Goal: Task Accomplishment & Management: Manage account settings

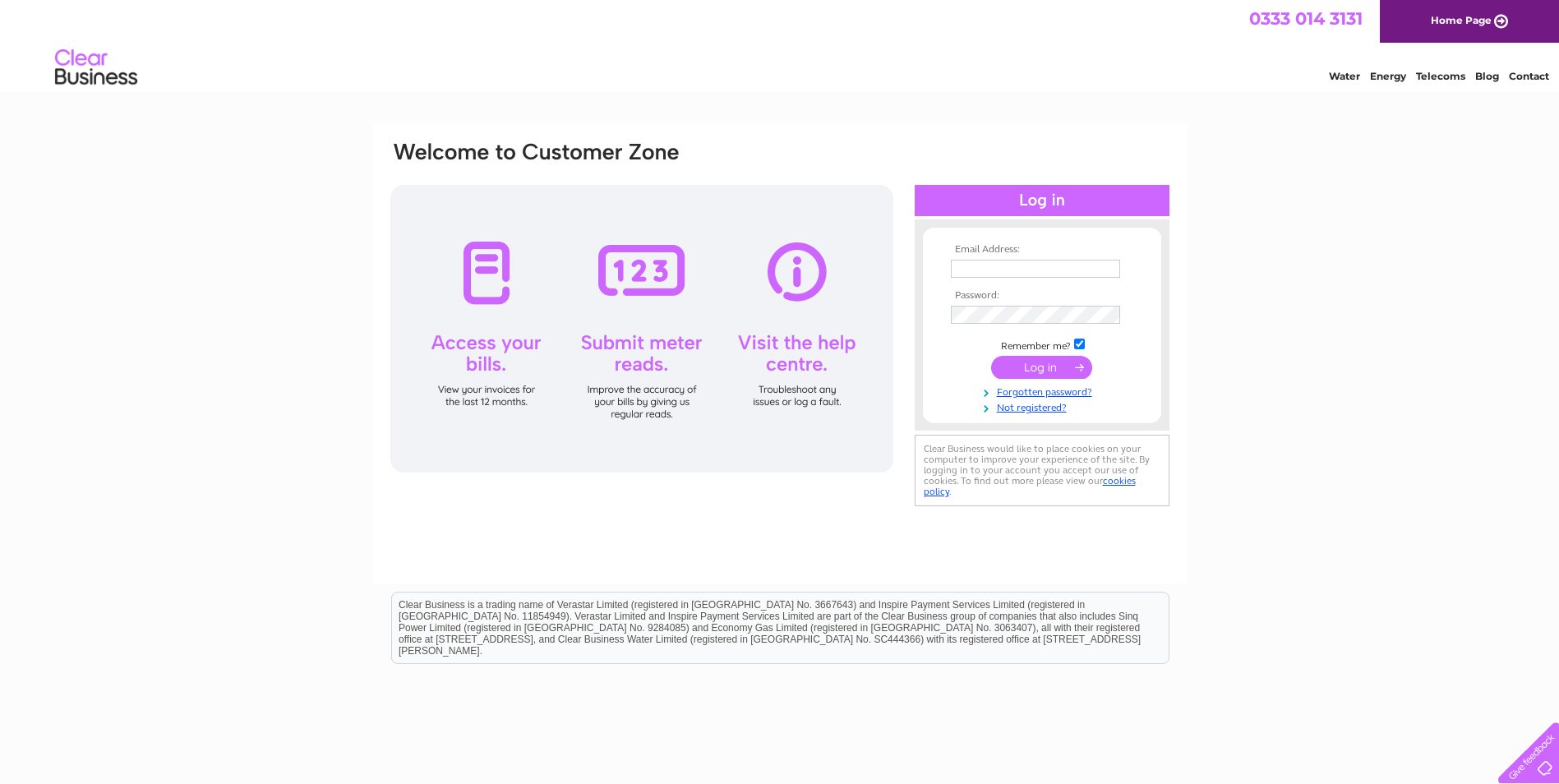
type input "estate@cardrossestate.com"
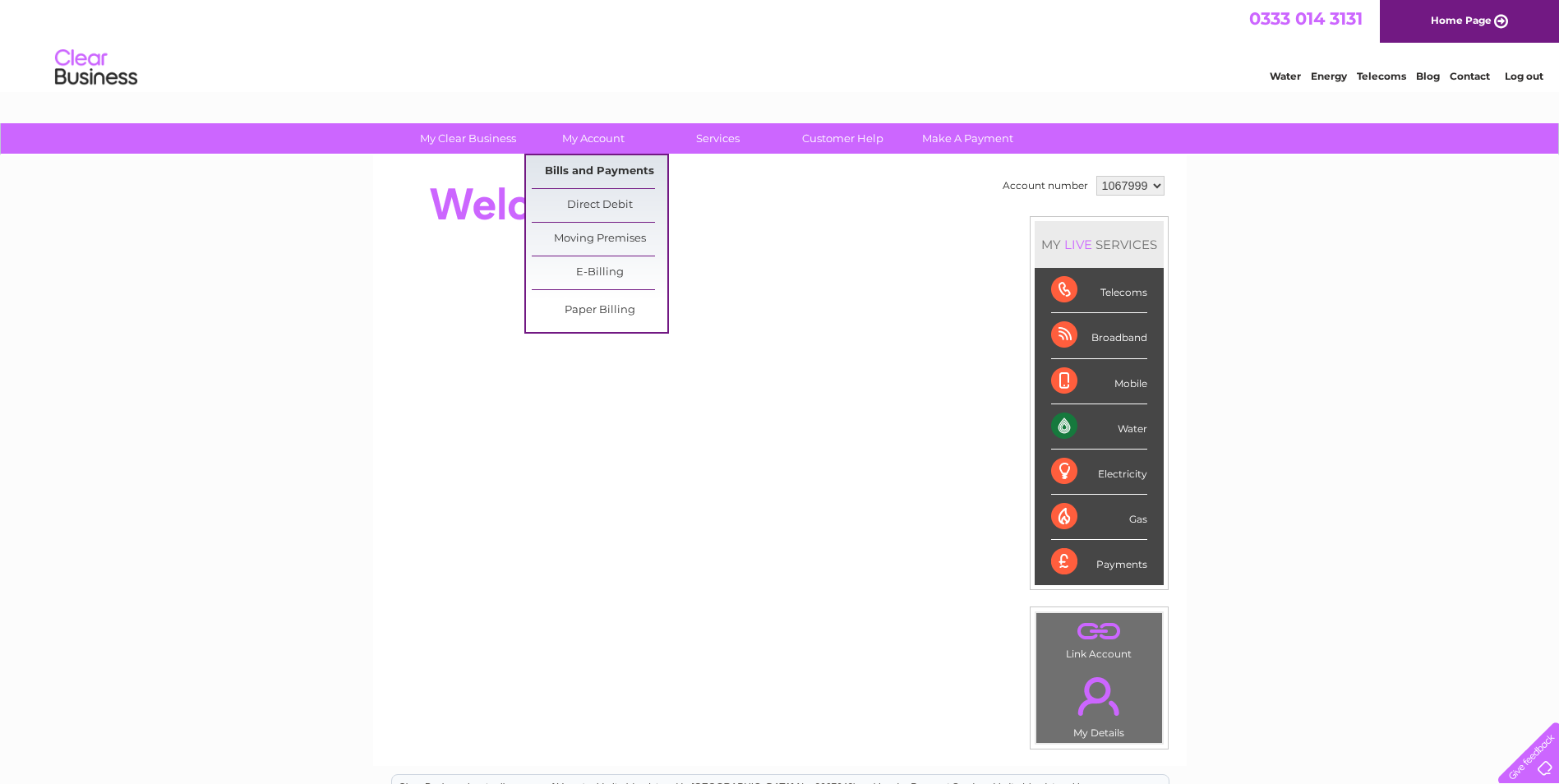
click at [582, 167] on link "Bills and Payments" at bounding box center [599, 172] width 135 height 33
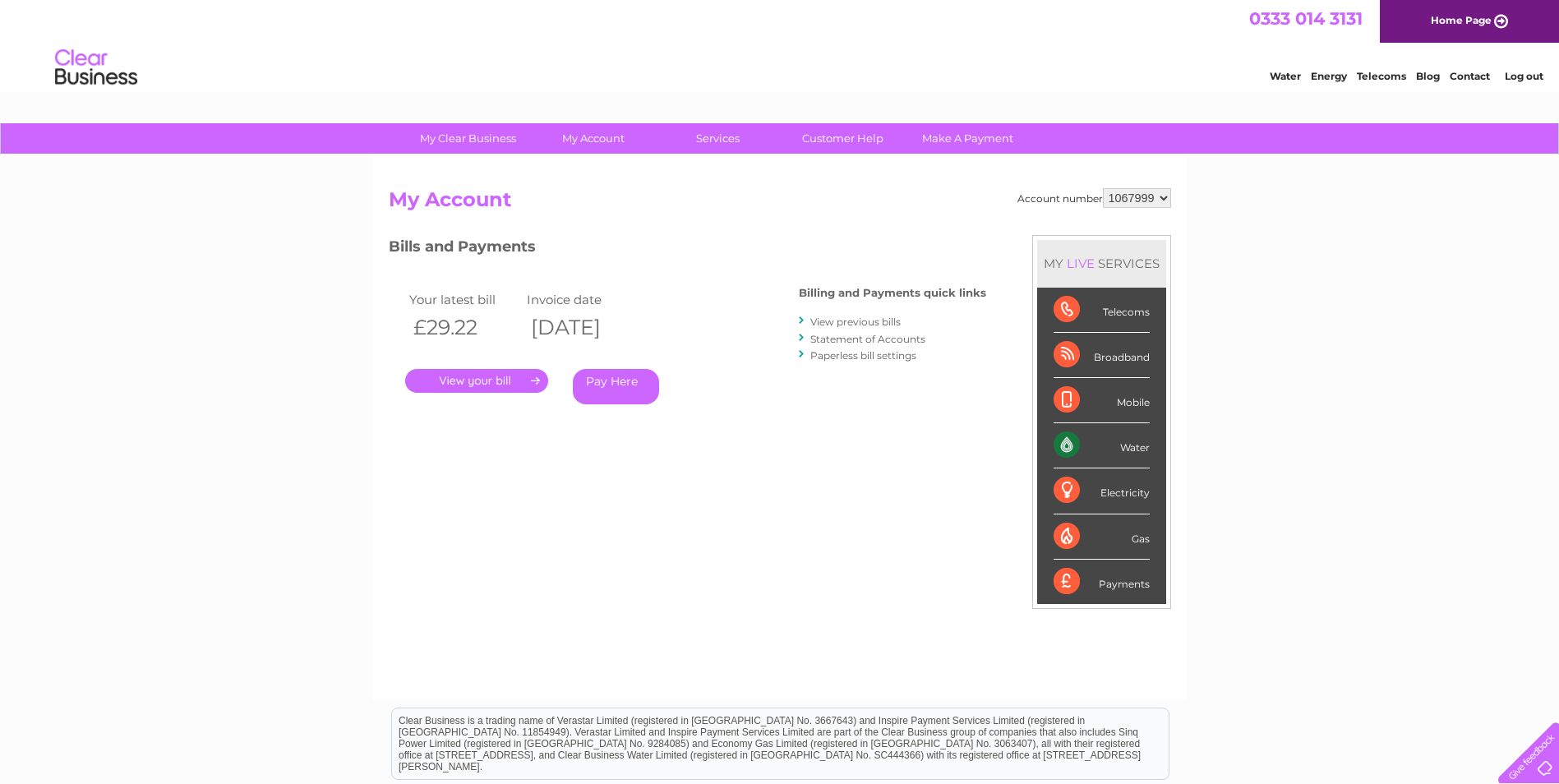
click at [1136, 202] on select "1067999 1068002 1069894 1069896 1115527 1125910" at bounding box center [1136, 198] width 69 height 20
select select "1069896"
click at [1103, 188] on select "1067999 1068002 1069894 1069896 1115527 1125910" at bounding box center [1136, 198] width 69 height 20
click at [520, 388] on link "." at bounding box center [476, 380] width 143 height 23
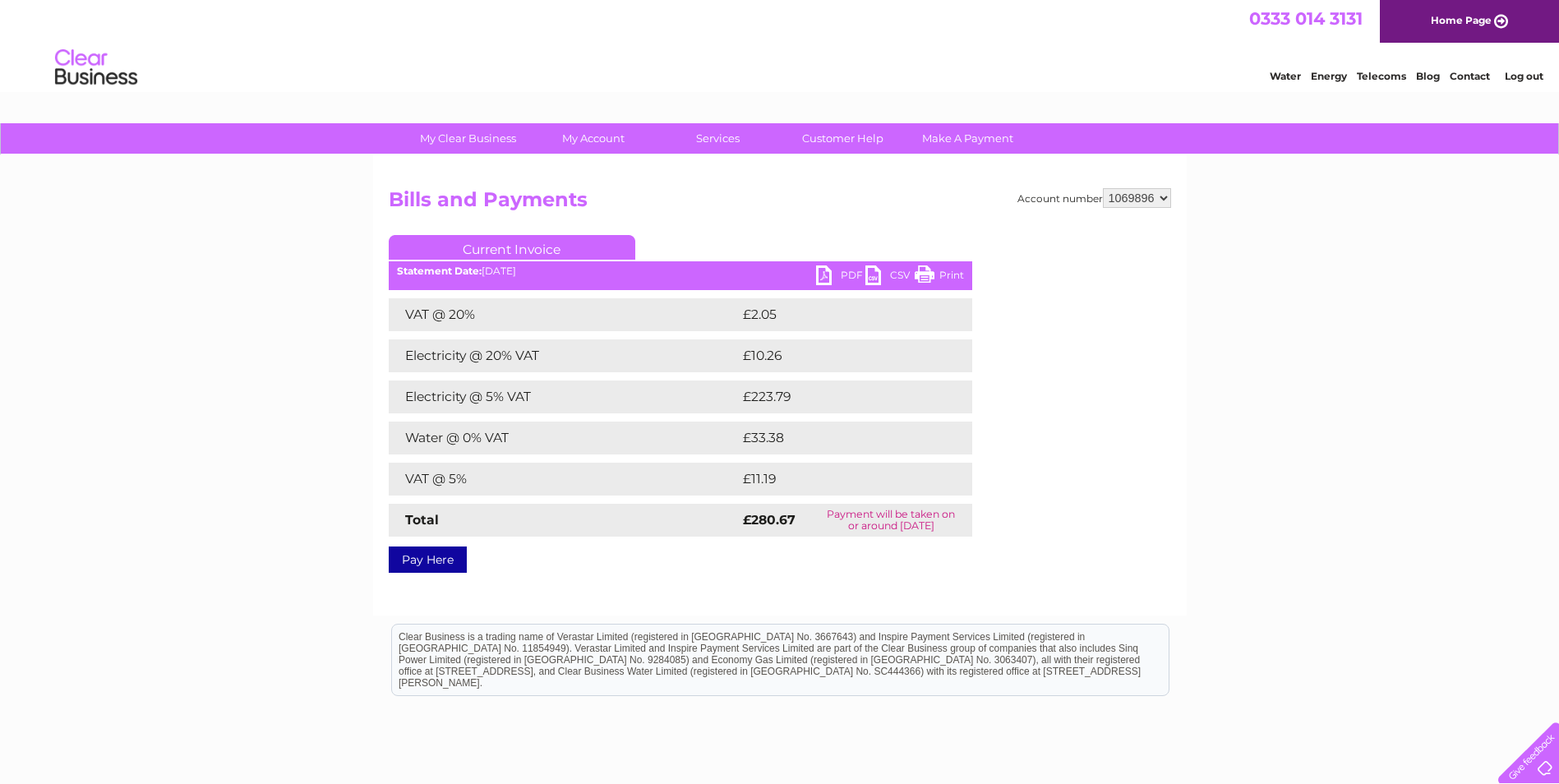
click at [843, 271] on link "PDF" at bounding box center [840, 277] width 49 height 23
